Goal: Task Accomplishment & Management: Use online tool/utility

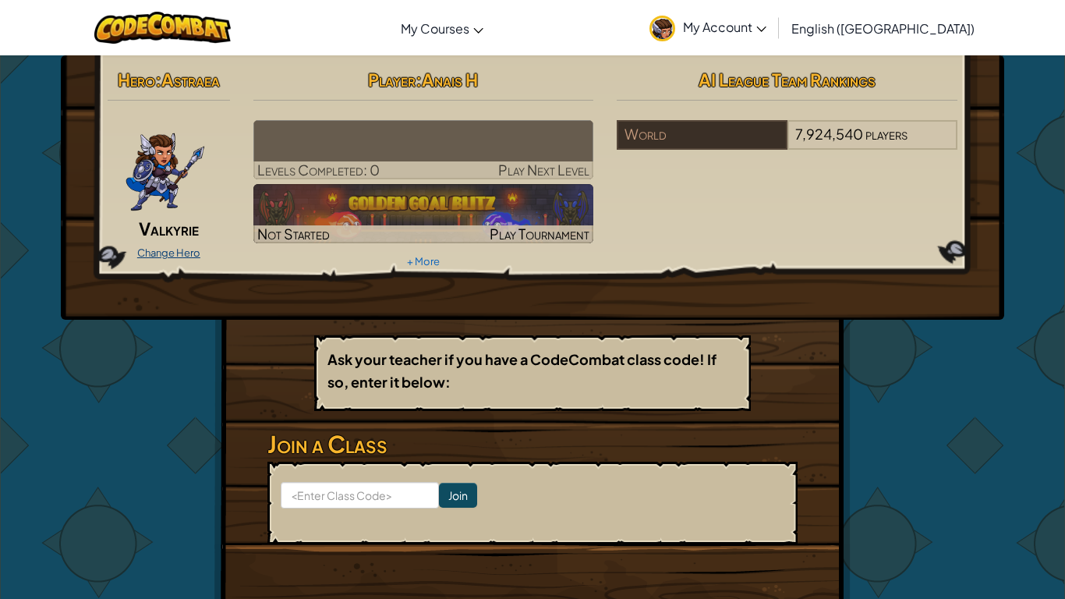
click at [172, 249] on link "Change Hero" at bounding box center [168, 252] width 63 height 12
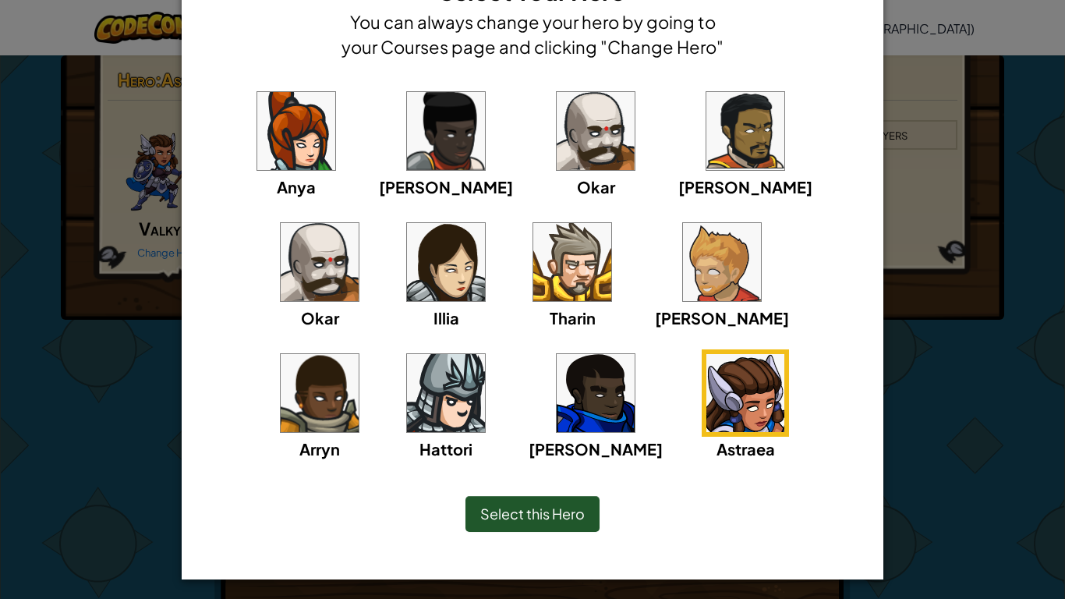
scroll to position [73, 0]
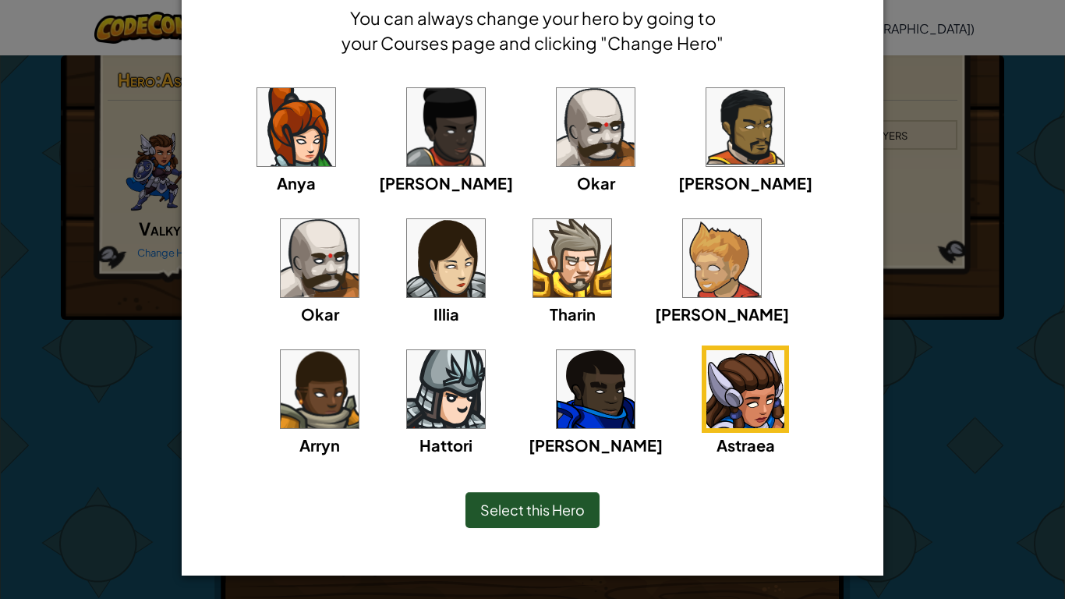
click at [599, 403] on div "× Select Your Hero You can always change your hero by going to your Courses pag…" at bounding box center [533, 262] width 702 height 625
click at [706, 412] on img at bounding box center [745, 389] width 78 height 78
click at [564, 507] on span "Select this Hero" at bounding box center [532, 509] width 104 height 18
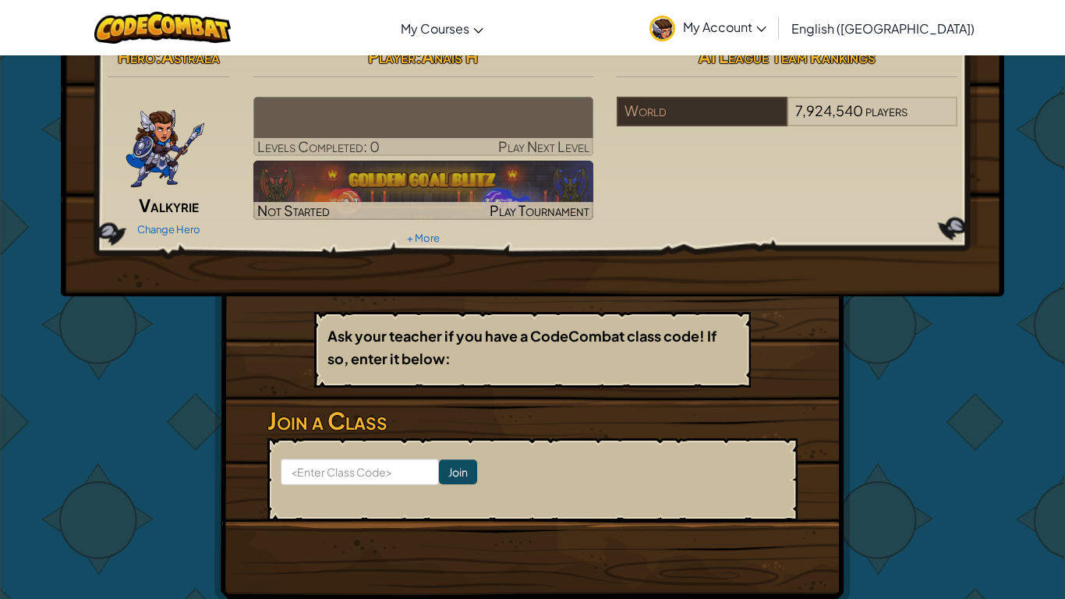
scroll to position [0, 0]
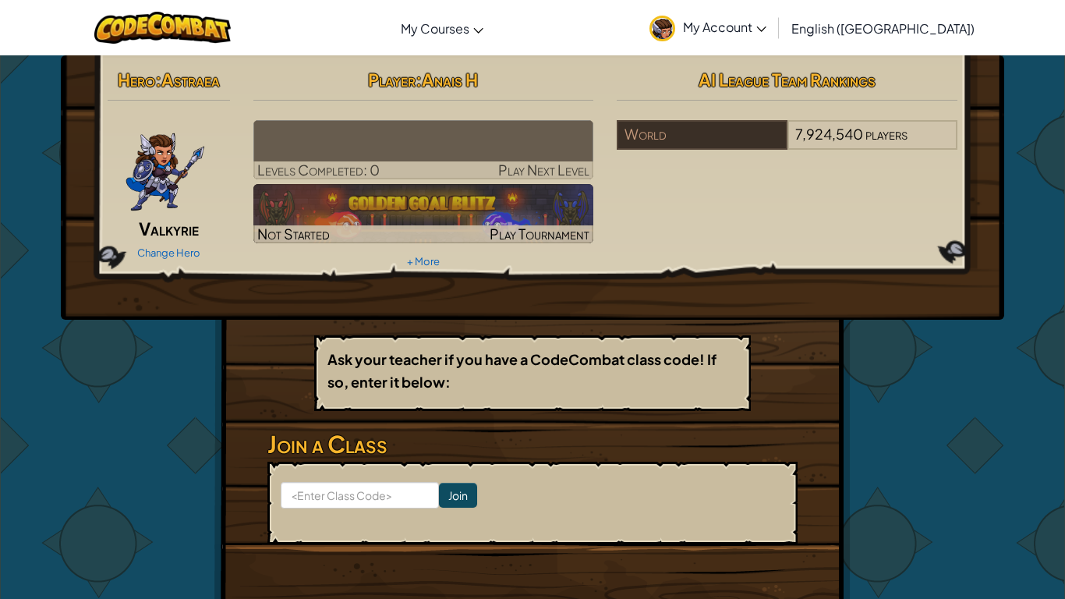
click at [189, 201] on img at bounding box center [165, 167] width 81 height 94
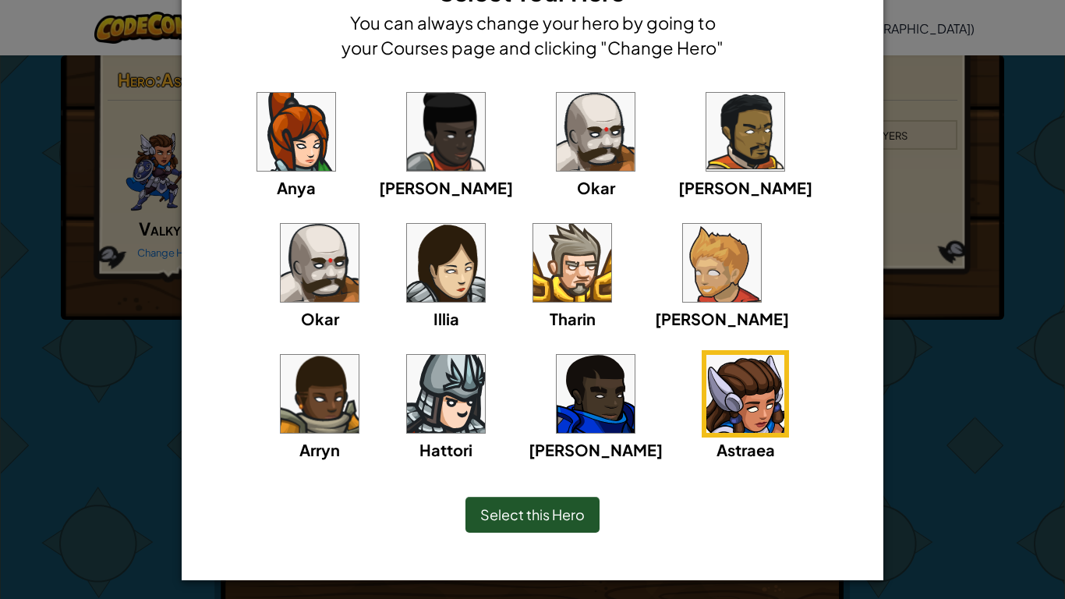
scroll to position [73, 0]
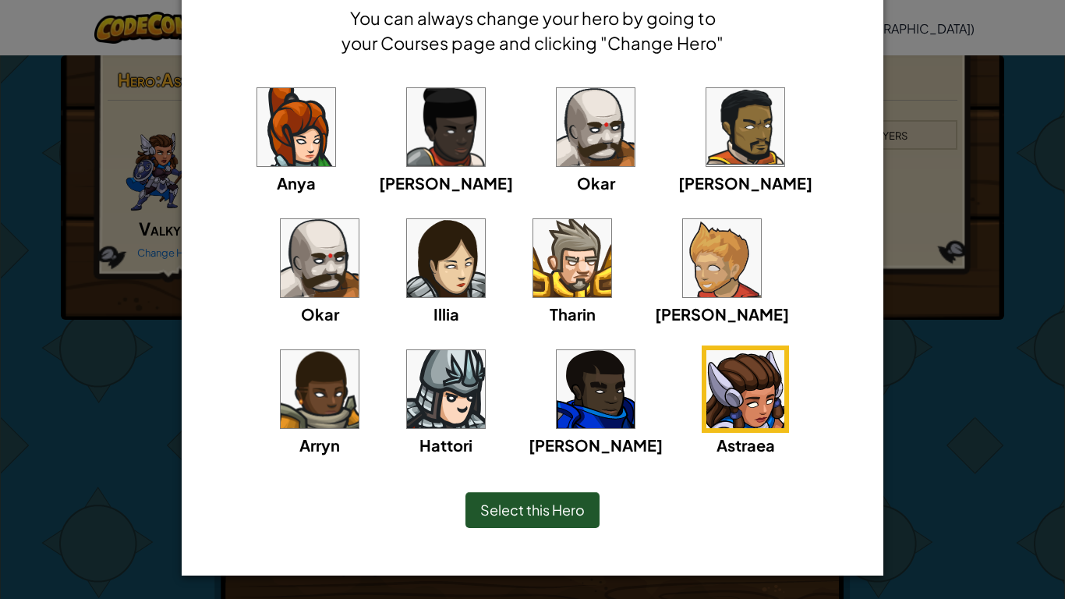
click at [506, 512] on span "Select this Hero" at bounding box center [532, 509] width 104 height 18
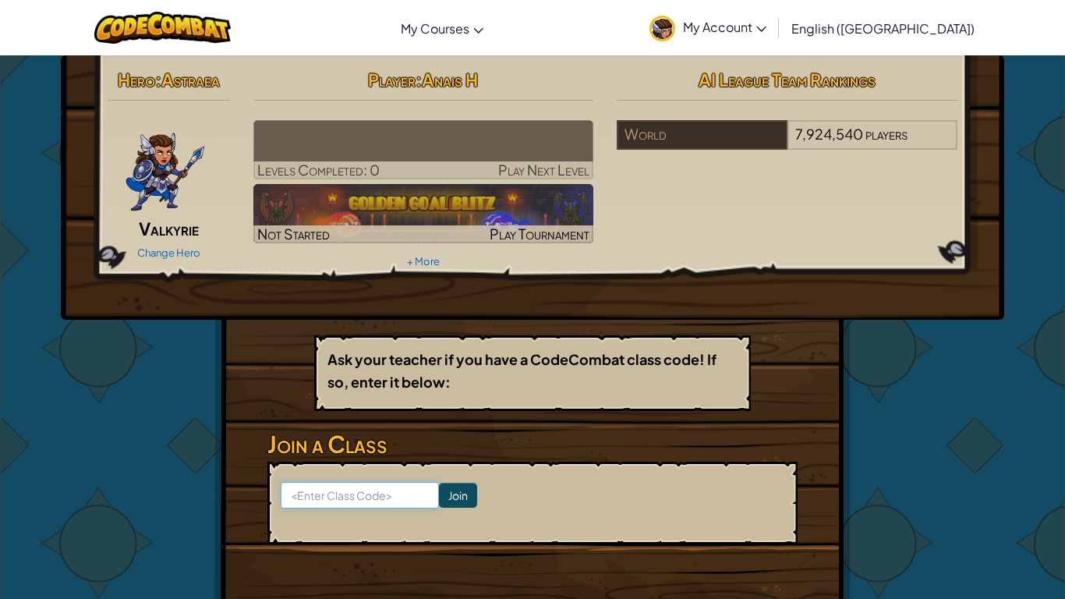
click at [403, 493] on input at bounding box center [360, 495] width 158 height 27
click at [150, 451] on div "Hero : Astraea Valkyrie Change Hero Player : Anais H Levels Completed: 0 Play N…" at bounding box center [532, 342] width 912 height 575
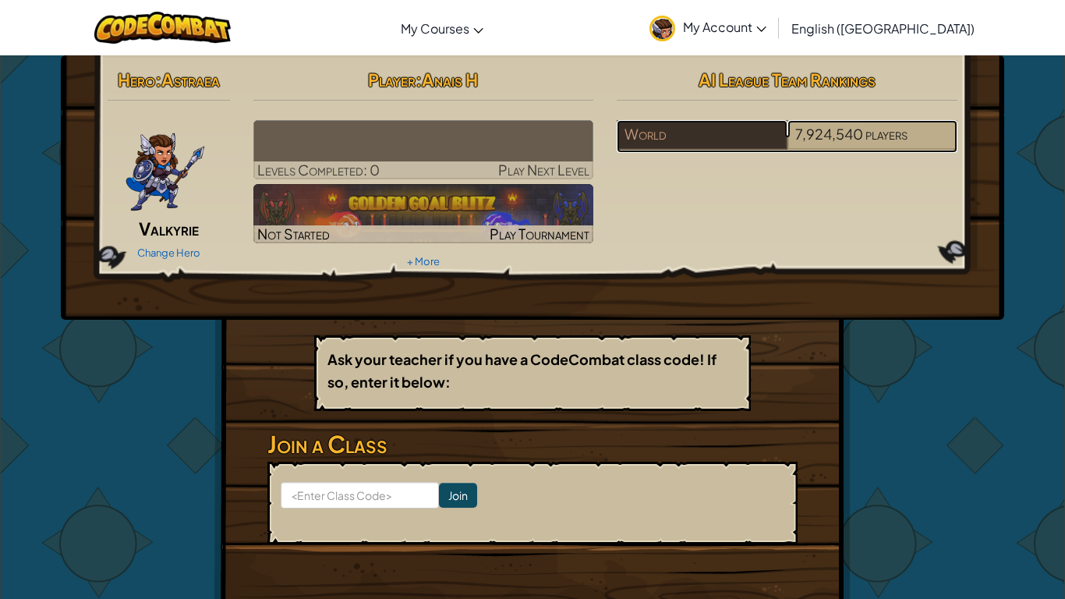
click at [841, 129] on span "7,924,540" at bounding box center [829, 134] width 68 height 18
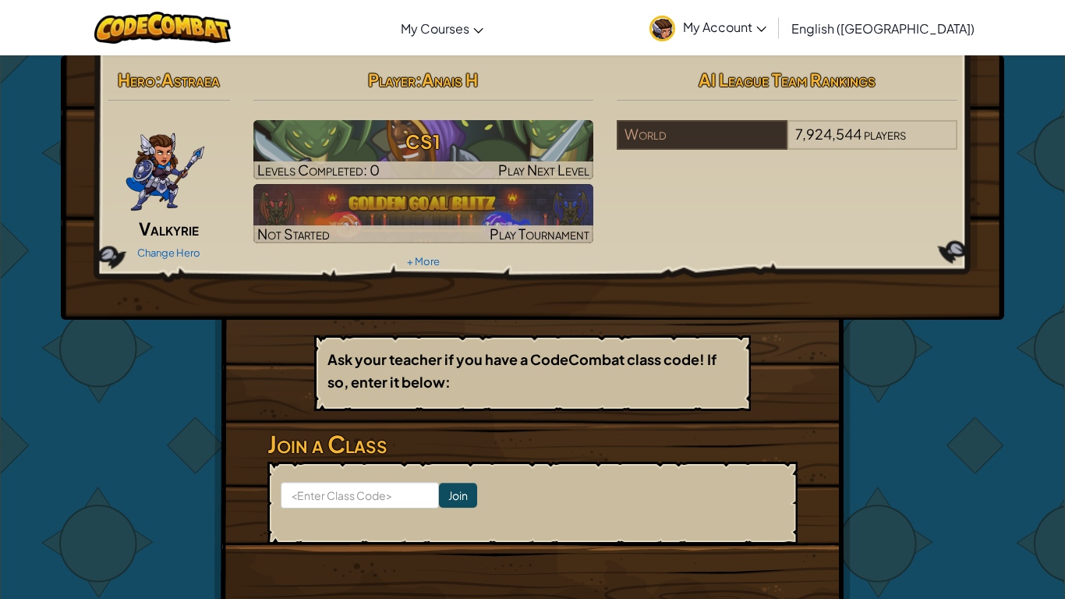
click at [766, 27] on span "My Account" at bounding box center [724, 27] width 83 height 16
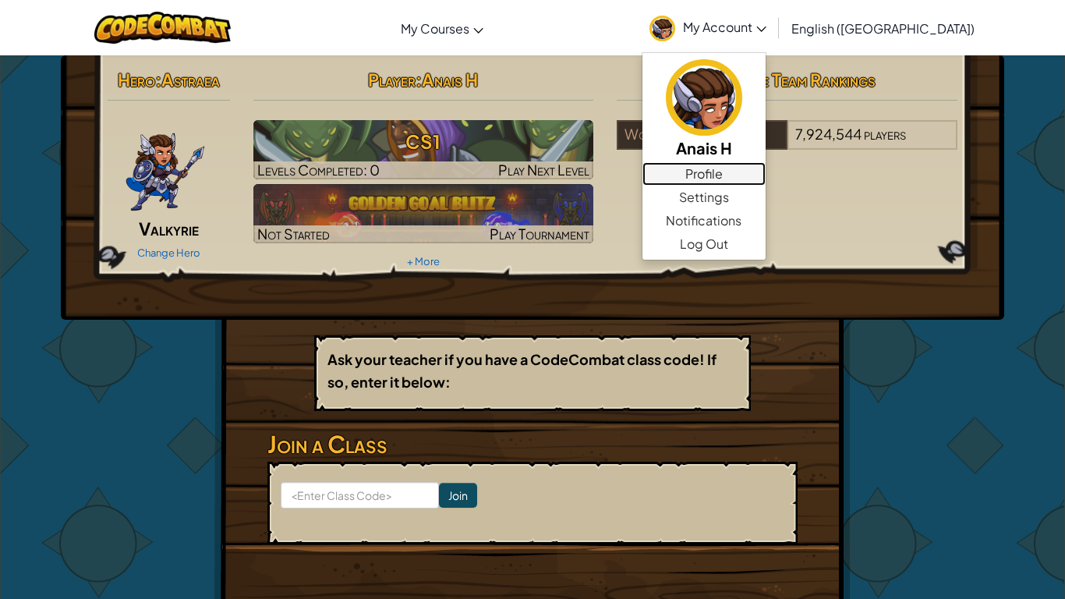
click at [766, 180] on link "Profile" at bounding box center [703, 173] width 123 height 23
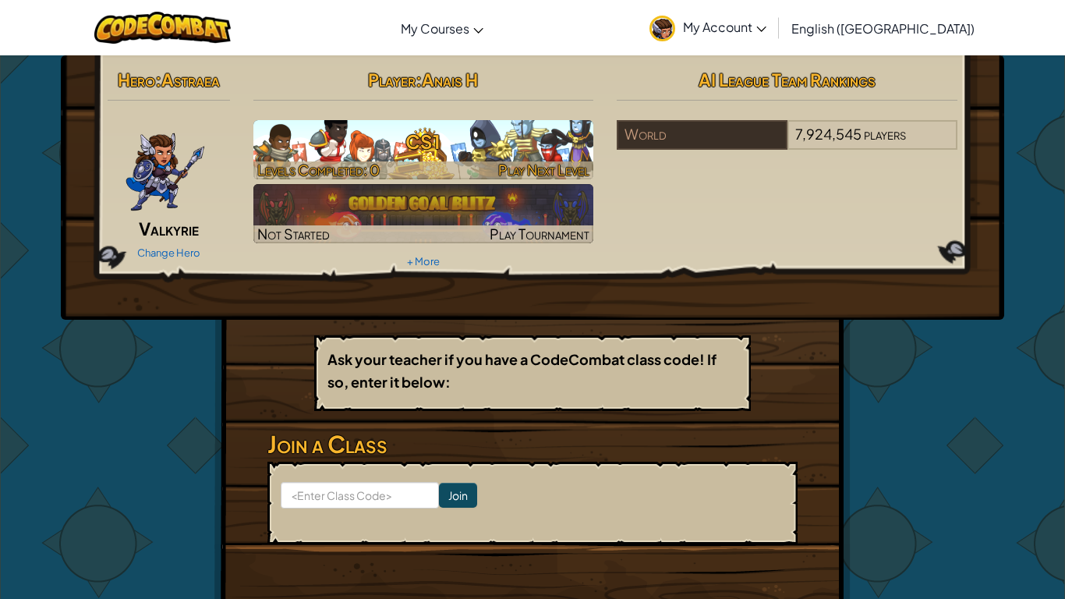
click at [420, 152] on h3 "CS1" at bounding box center [423, 141] width 341 height 35
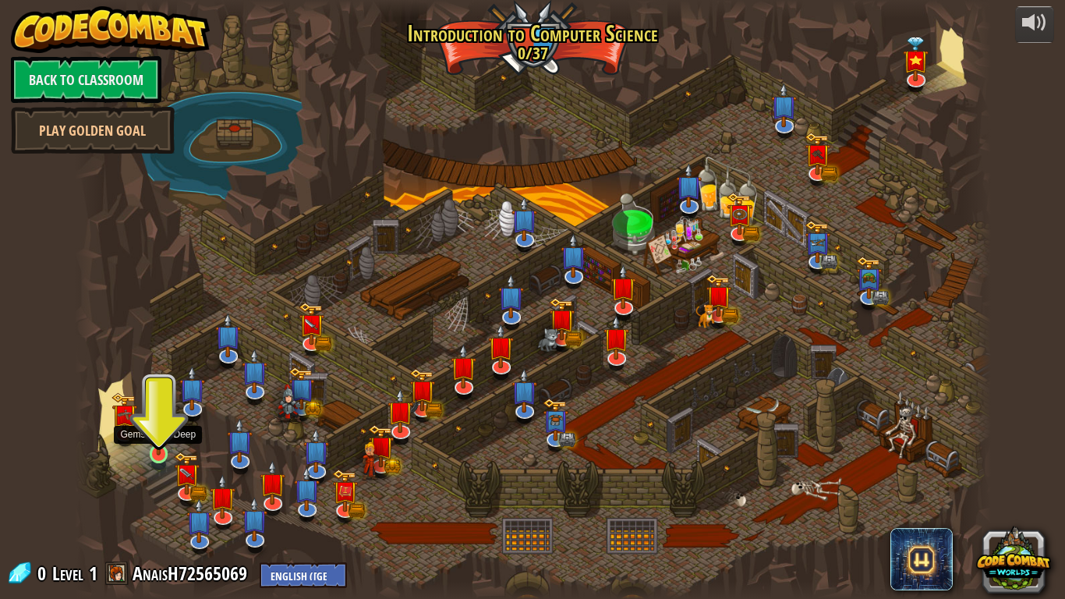
click at [160, 451] on img at bounding box center [158, 428] width 23 height 53
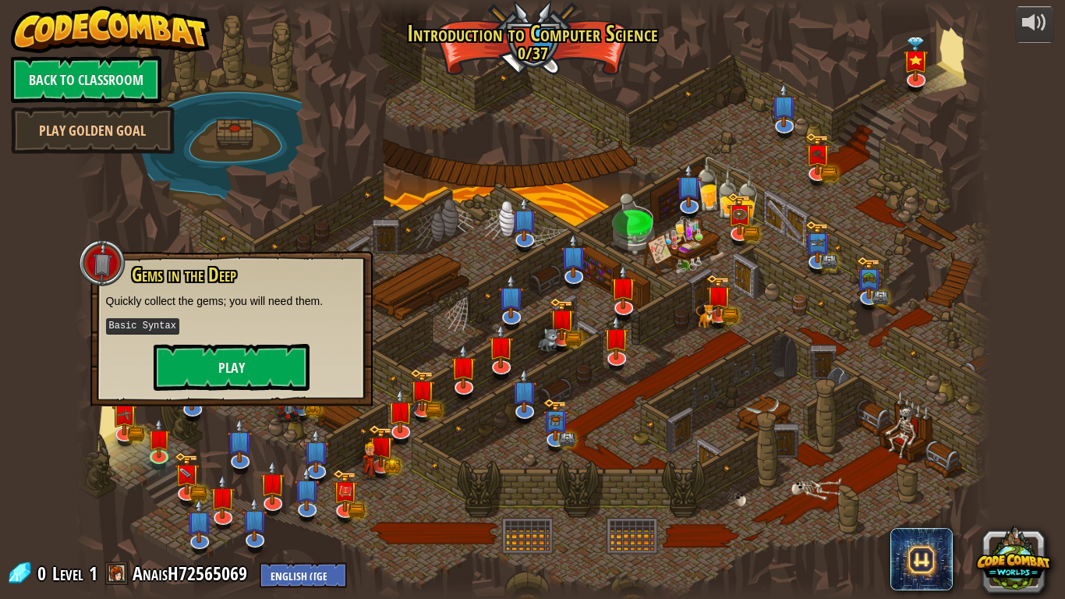
click at [129, 461] on div at bounding box center [533, 299] width 916 height 599
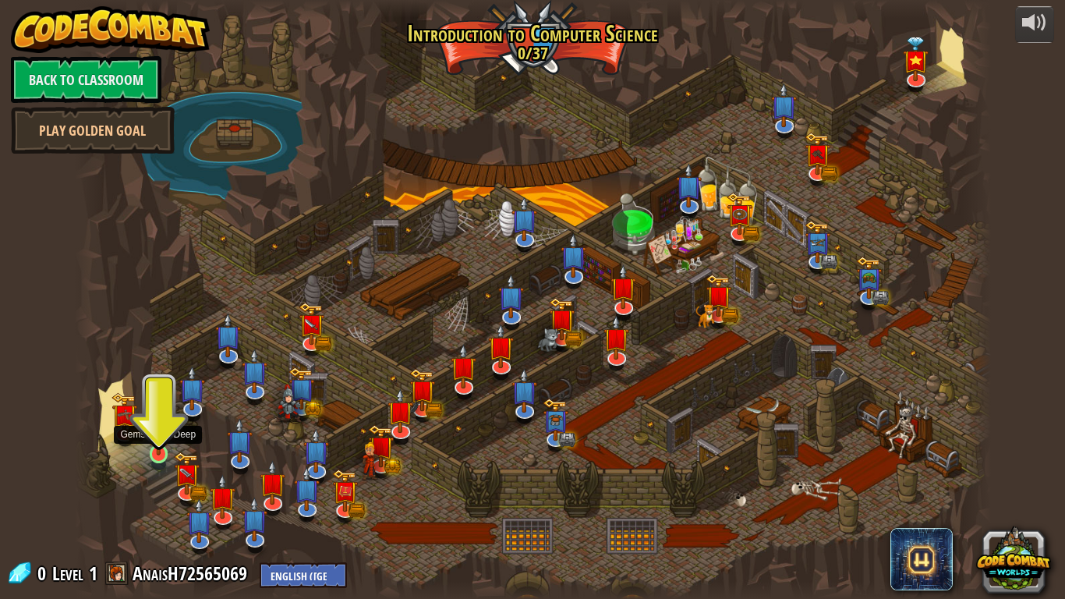
click at [156, 447] on img at bounding box center [158, 428] width 23 height 53
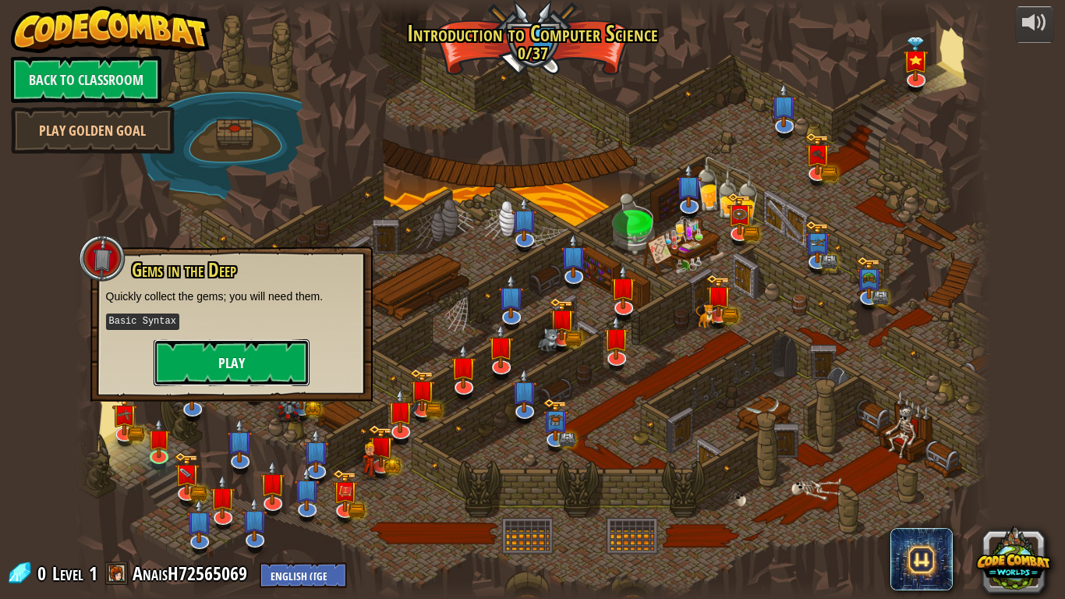
click at [241, 358] on button "Play" at bounding box center [232, 362] width 156 height 47
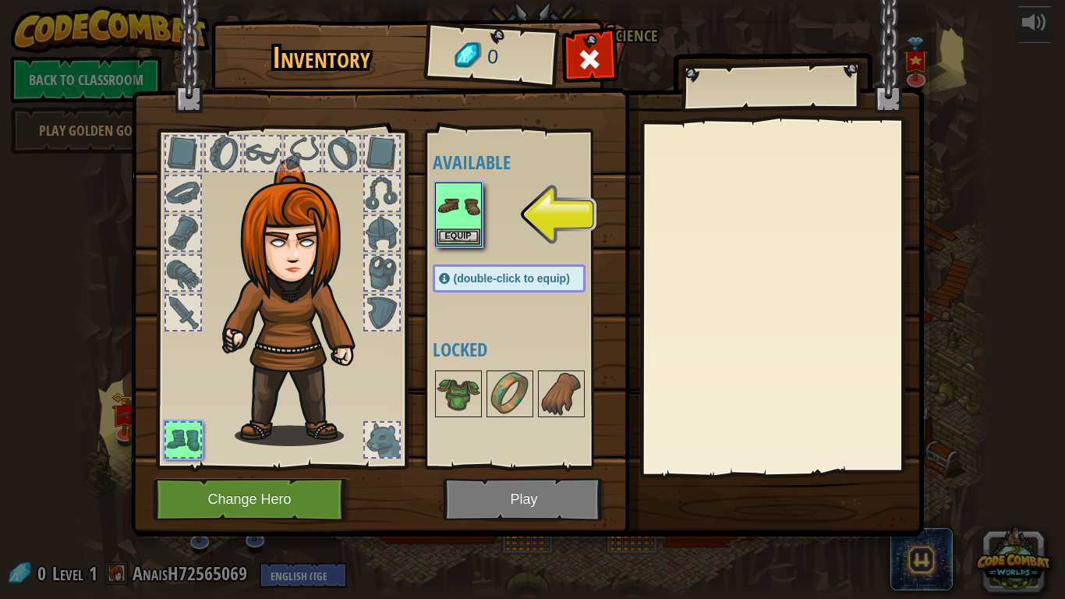
click at [340, 158] on div at bounding box center [342, 153] width 34 height 34
click at [447, 239] on button "Equip" at bounding box center [459, 236] width 44 height 16
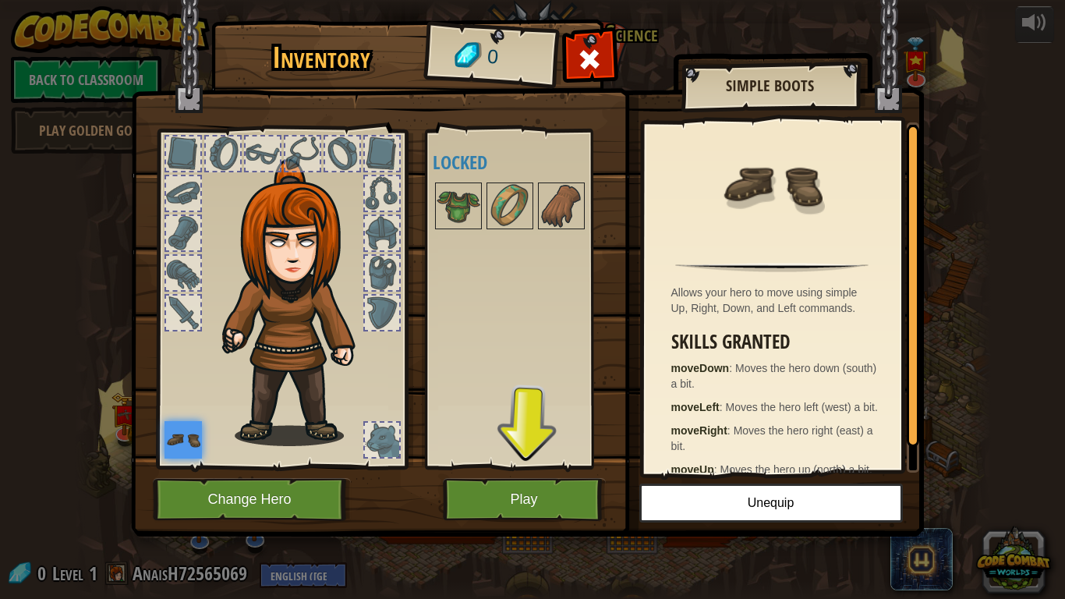
drag, startPoint x: 415, startPoint y: 225, endPoint x: 303, endPoint y: 301, distance: 135.1
click at [393, 239] on div "Inventory 0 Available Equip (double-click to equip) Locked Simple Boots Allows …" at bounding box center [532, 280] width 793 height 514
click at [376, 426] on div at bounding box center [382, 440] width 34 height 34
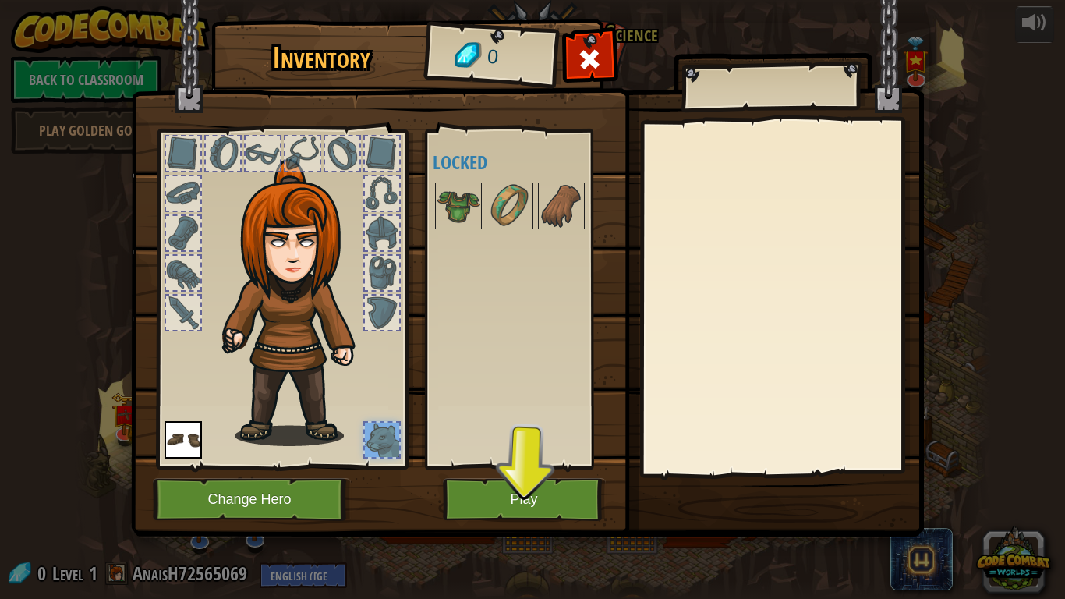
drag, startPoint x: 367, startPoint y: 327, endPoint x: 311, endPoint y: 398, distance: 90.5
click at [317, 392] on div at bounding box center [281, 294] width 257 height 351
click at [176, 444] on img at bounding box center [182, 439] width 37 height 37
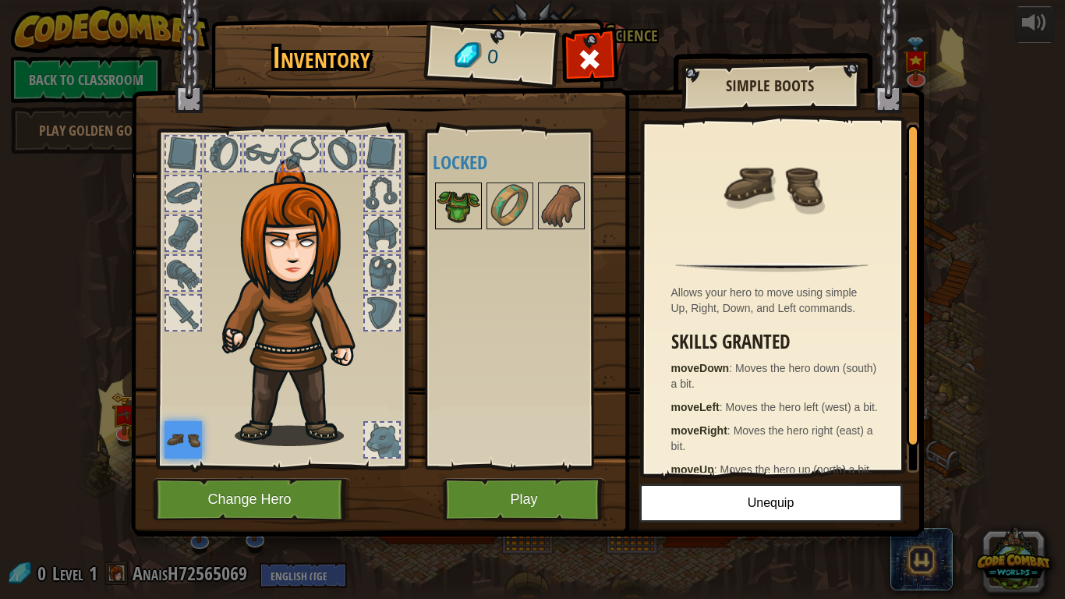
click at [467, 205] on img at bounding box center [459, 206] width 44 height 44
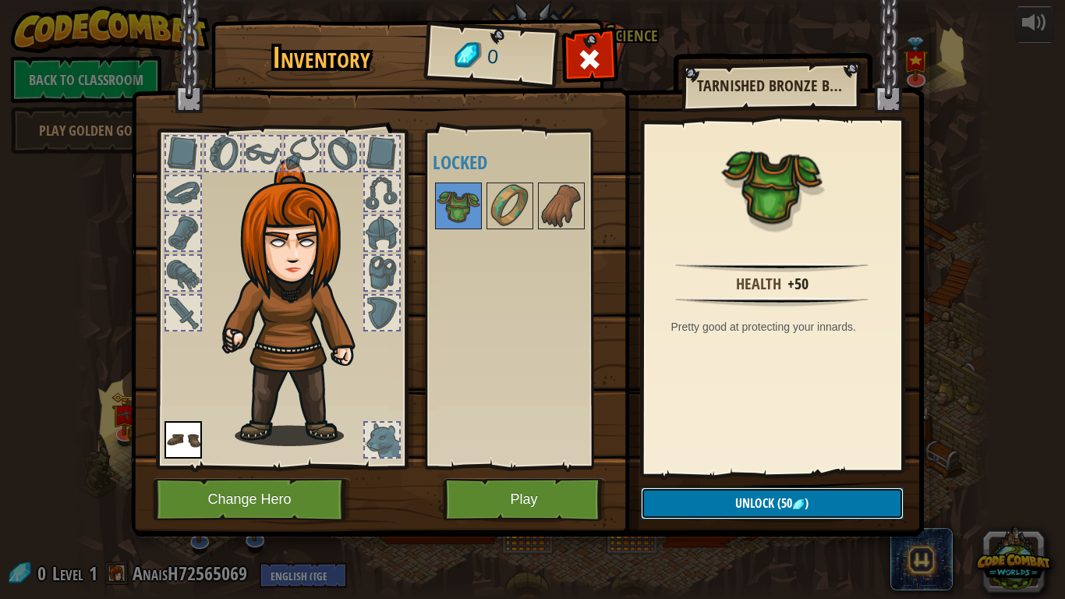
click at [776, 512] on button "Unlock (50 )" at bounding box center [772, 503] width 263 height 32
click at [523, 500] on button "Play" at bounding box center [524, 499] width 163 height 43
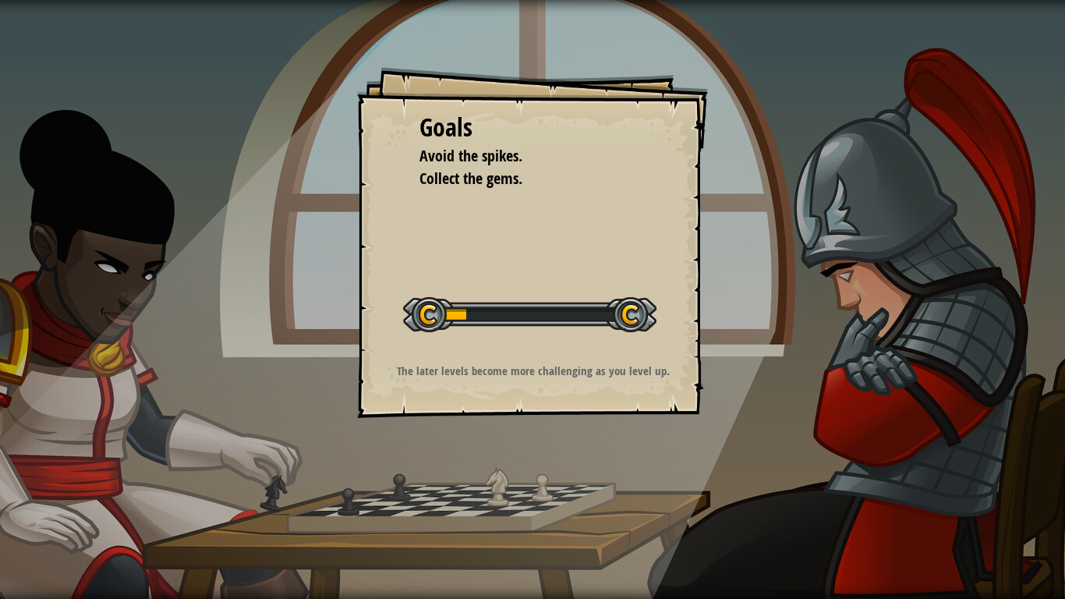
drag, startPoint x: 537, startPoint y: 454, endPoint x: 429, endPoint y: 325, distance: 168.2
click at [457, 387] on div "Goals Avoid the spikes. Collect the gems. Start Level Error loading from server…" at bounding box center [532, 299] width 1065 height 599
drag, startPoint x: 440, startPoint y: 302, endPoint x: 450, endPoint y: 299, distance: 9.9
click at [443, 298] on div at bounding box center [529, 314] width 253 height 35
drag, startPoint x: 695, startPoint y: 419, endPoint x: 625, endPoint y: 370, distance: 85.0
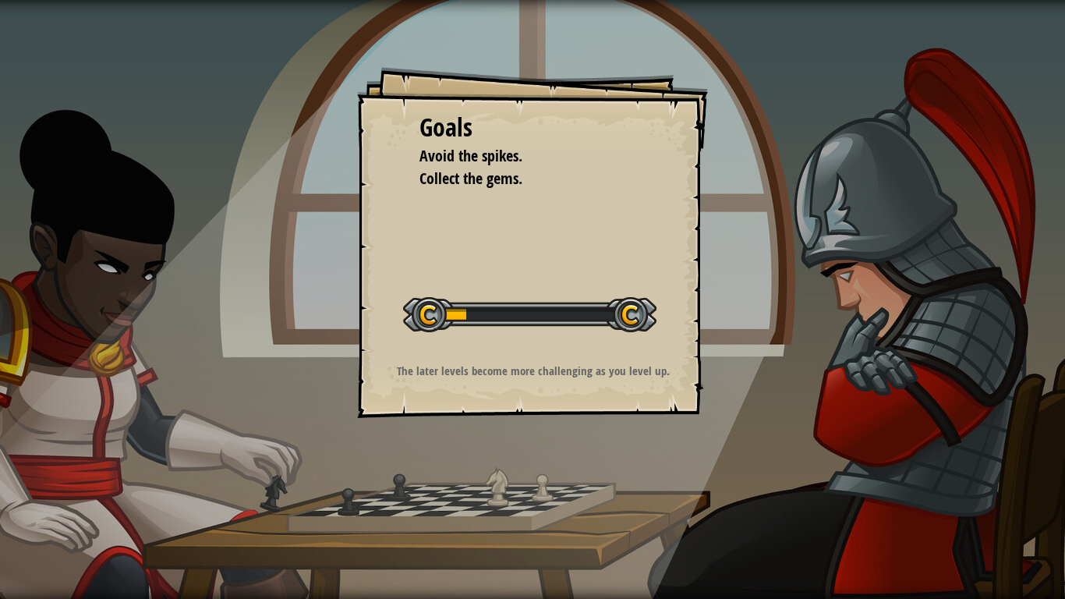
click at [639, 379] on div "Goals Avoid the spikes. Collect the gems. Start Level Error loading from server…" at bounding box center [532, 299] width 1065 height 599
